Goal: Book appointment/travel/reservation

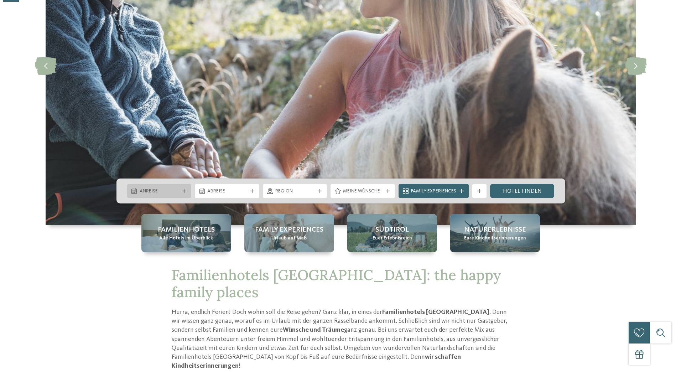
scroll to position [142, 0]
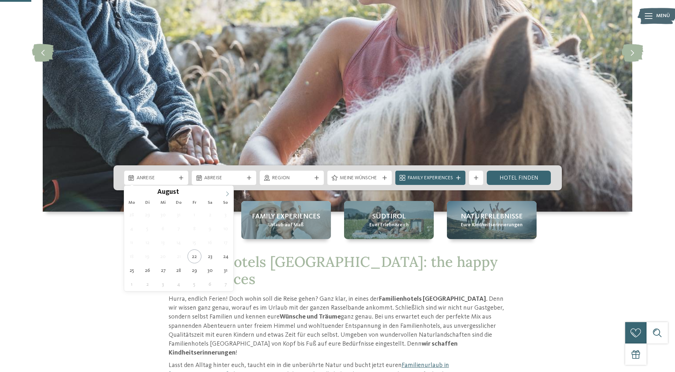
click at [227, 193] on icon at bounding box center [227, 193] width 5 height 5
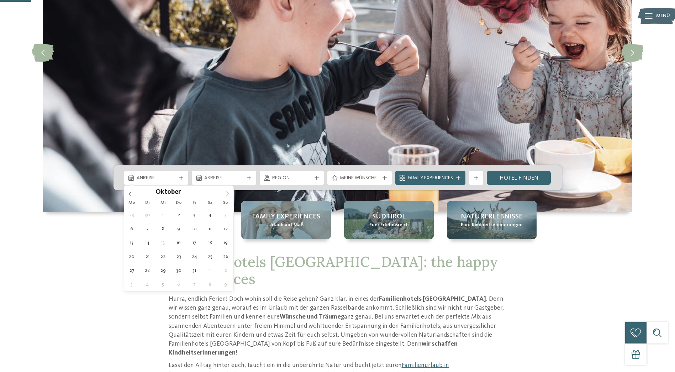
type div "[DATE]"
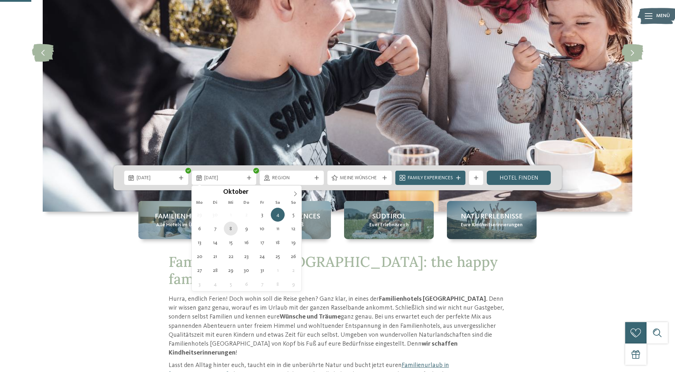
type div "[DATE]"
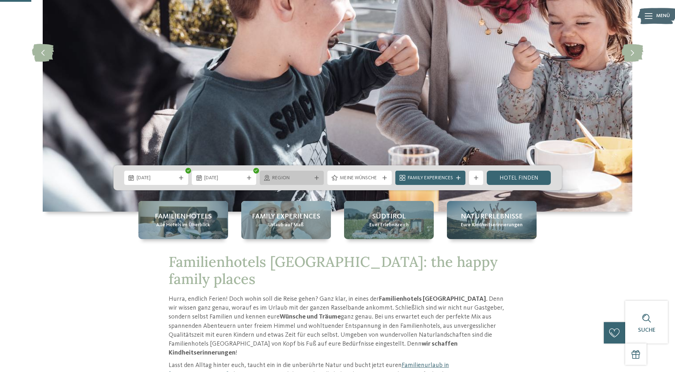
click at [308, 182] on div "Region" at bounding box center [292, 178] width 64 height 14
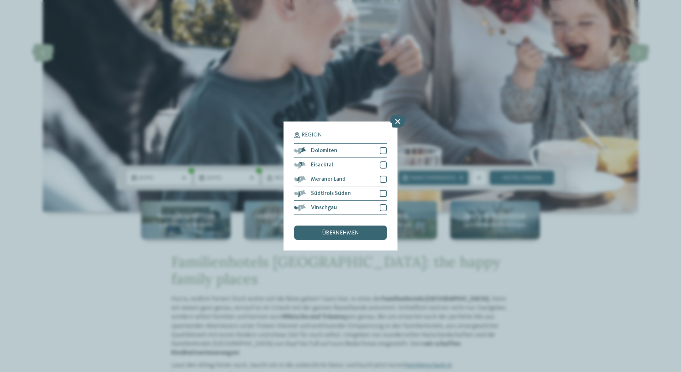
click at [557, 311] on div "Region Dolomiten" at bounding box center [340, 186] width 681 height 372
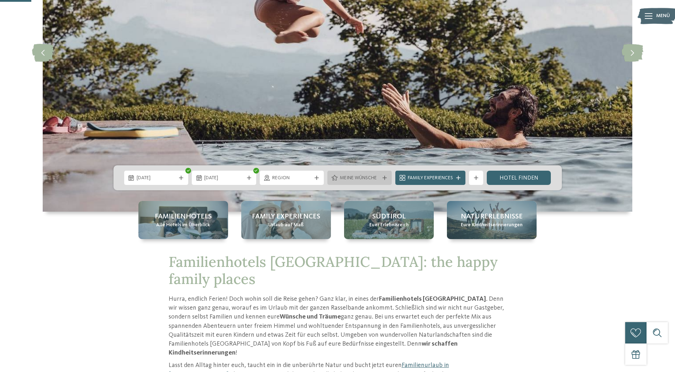
click at [362, 174] on div "Meine Wünsche" at bounding box center [359, 178] width 43 height 8
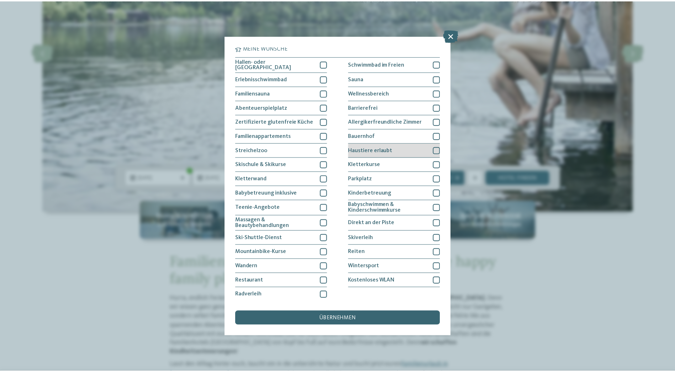
scroll to position [1, 0]
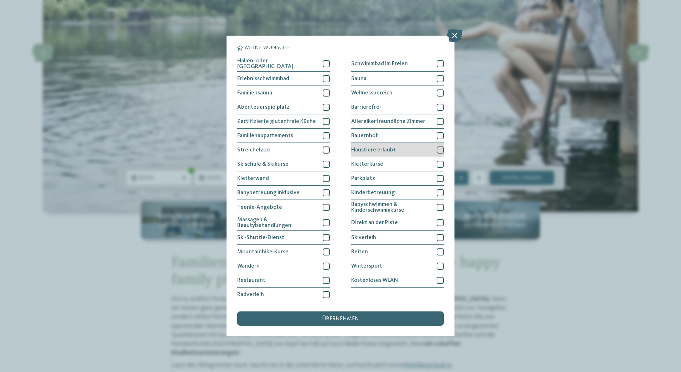
click at [439, 147] on div at bounding box center [439, 149] width 7 height 7
click at [340, 321] on span "übernehmen" at bounding box center [340, 319] width 37 height 6
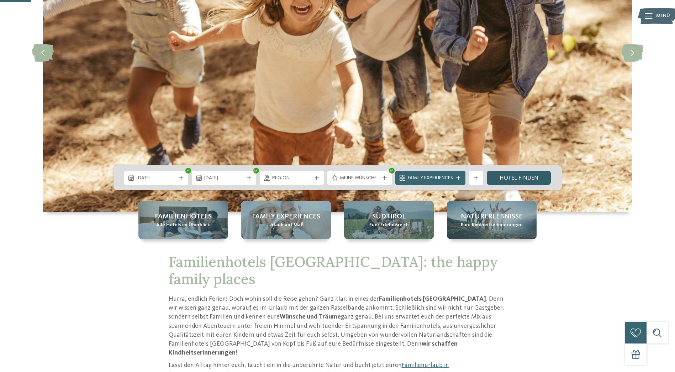
click at [520, 177] on link "Hotel finden" at bounding box center [519, 178] width 64 height 14
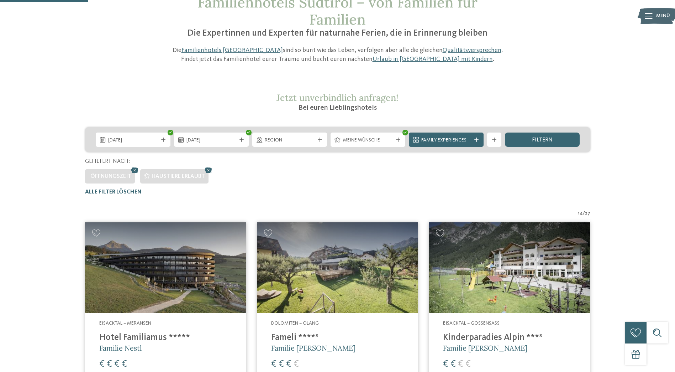
scroll to position [56, 0]
click at [431, 143] on span "Family Experiences" at bounding box center [446, 140] width 50 height 7
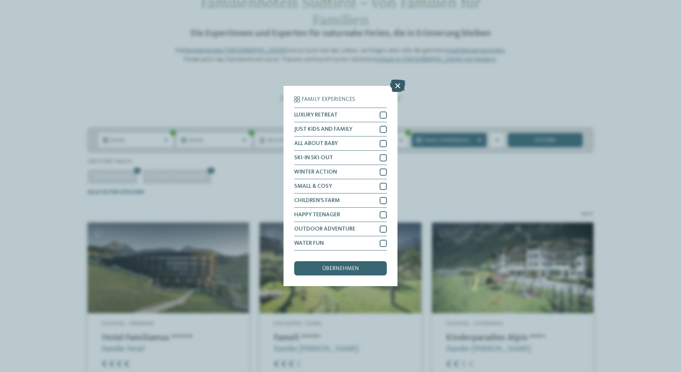
click at [399, 88] on icon at bounding box center [397, 85] width 15 height 12
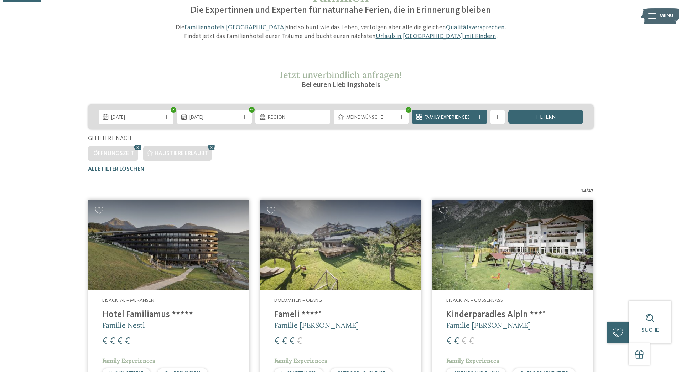
scroll to position [91, 0]
